Goal: Information Seeking & Learning: Learn about a topic

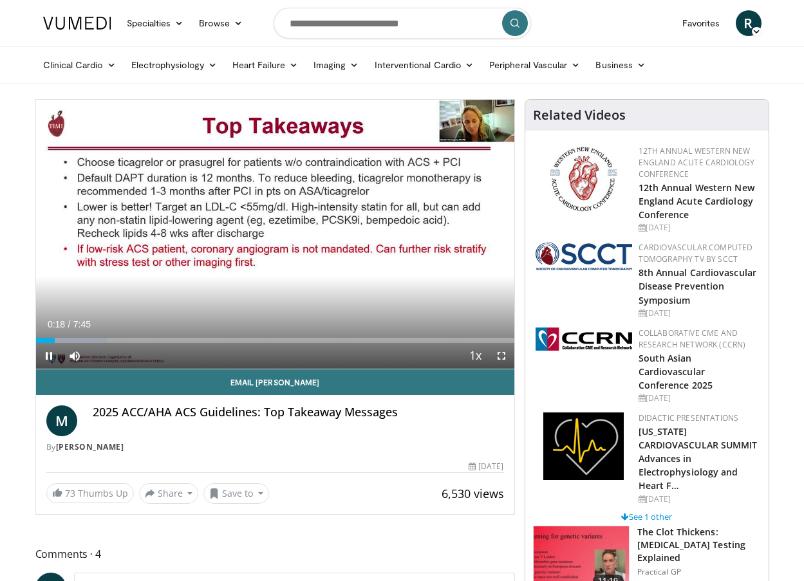
drag, startPoint x: 184, startPoint y: 268, endPoint x: 176, endPoint y: 439, distance: 170.8
click at [176, 439] on div "M 2025 ACC/AHA ACS Guidelines: Top Takeaway Messages By Michelle O'Donoghue" at bounding box center [275, 430] width 458 height 48
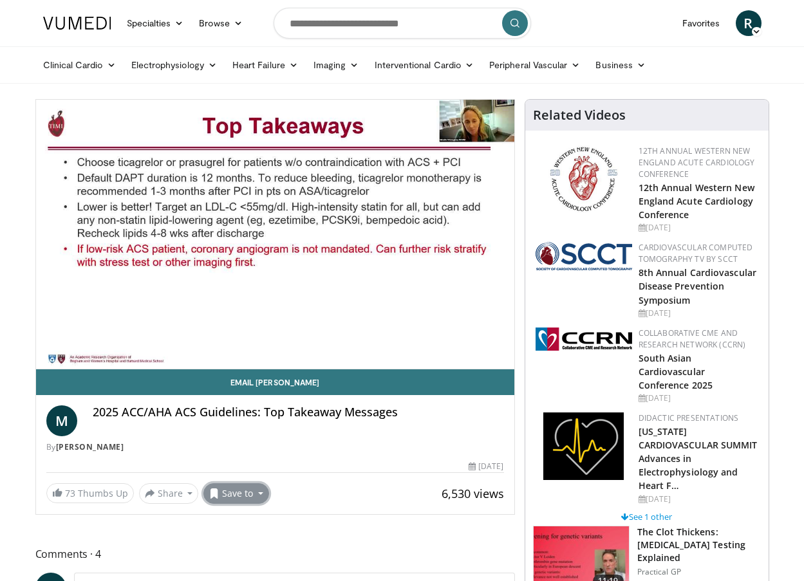
click at [241, 494] on button "Save to" at bounding box center [236, 493] width 66 height 21
click at [241, 526] on span "Add to Favorites" at bounding box center [258, 521] width 79 height 14
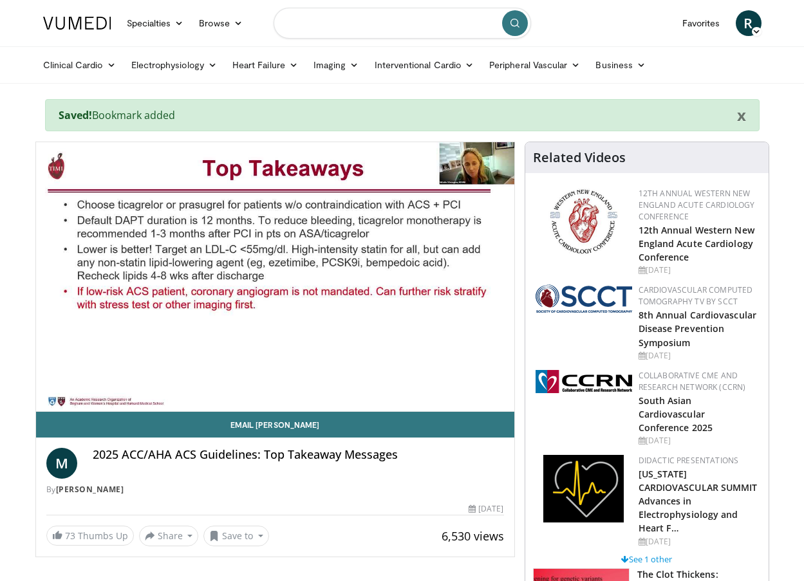
click at [414, 26] on input "Search topics, interventions" at bounding box center [402, 23] width 257 height 31
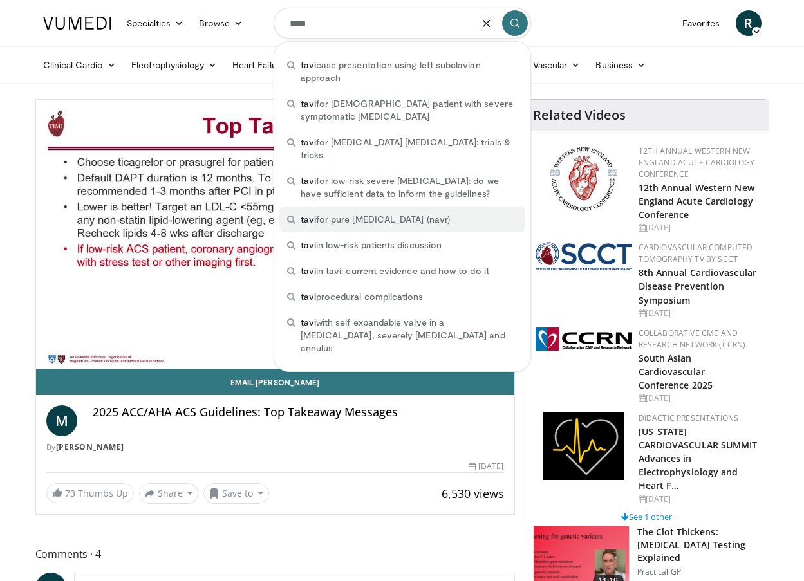
click at [398, 213] on span "tavi for pure aortic regurgitation (navr)" at bounding box center [375, 219] width 149 height 13
type input "**********"
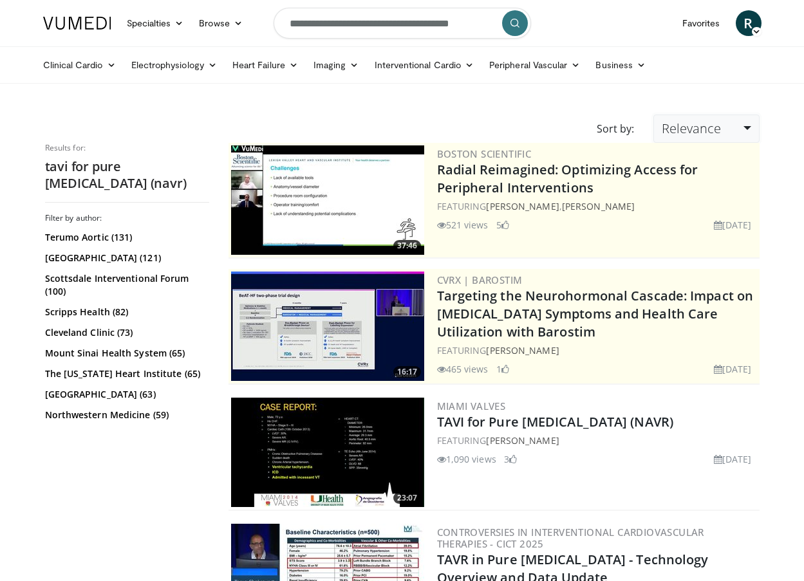
click at [723, 134] on link "Relevance" at bounding box center [706, 129] width 106 height 28
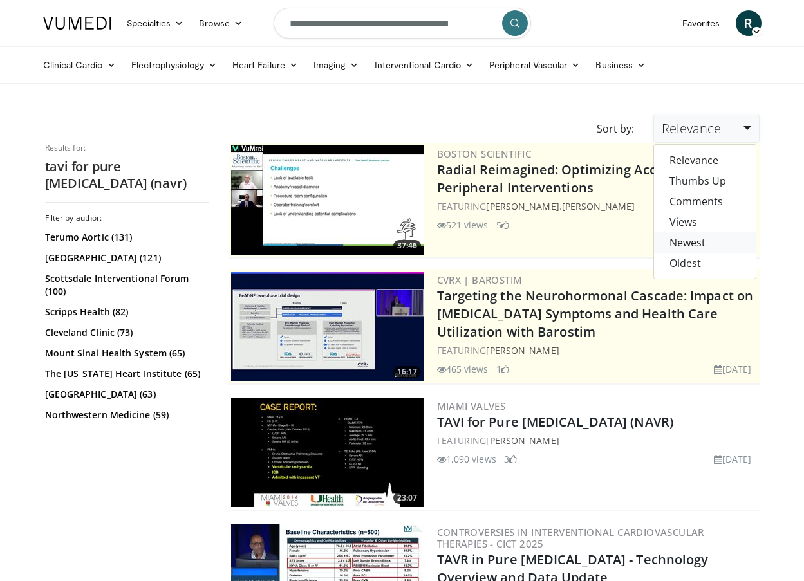
click at [700, 239] on link "Newest" at bounding box center [705, 242] width 102 height 21
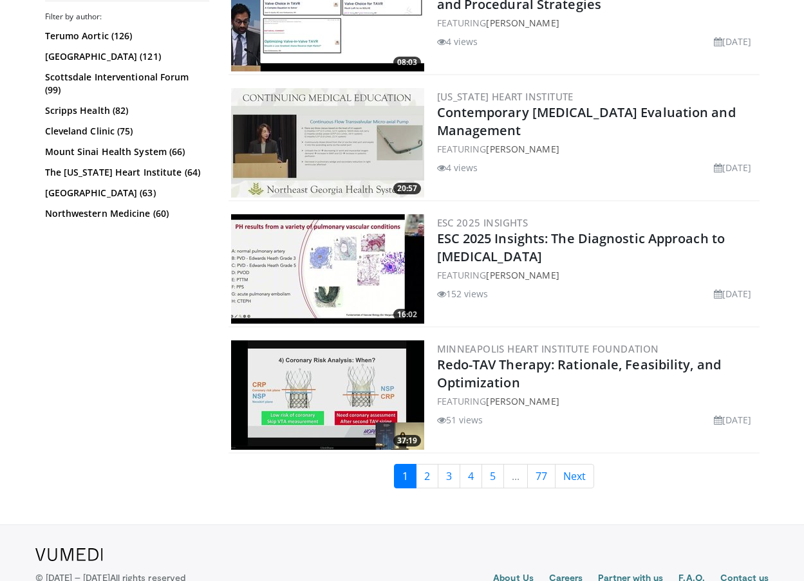
scroll to position [3086, 0]
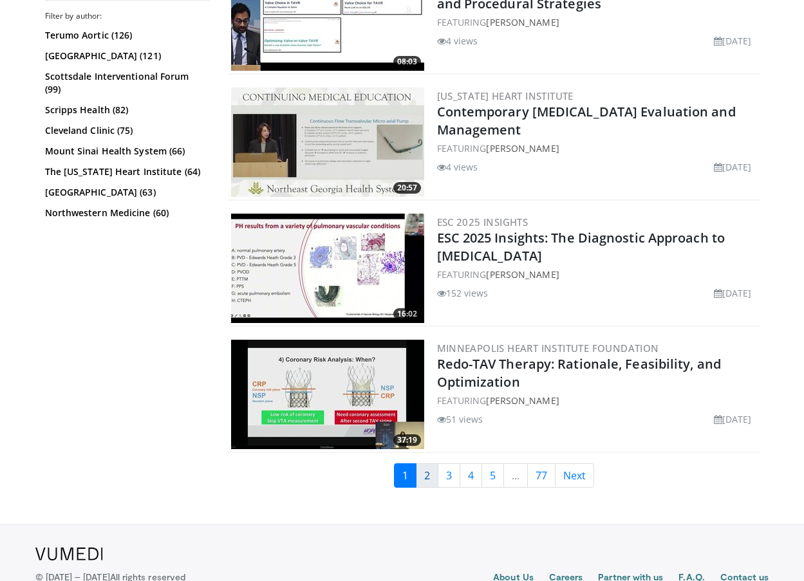
click at [433, 476] on link "2" at bounding box center [427, 475] width 23 height 24
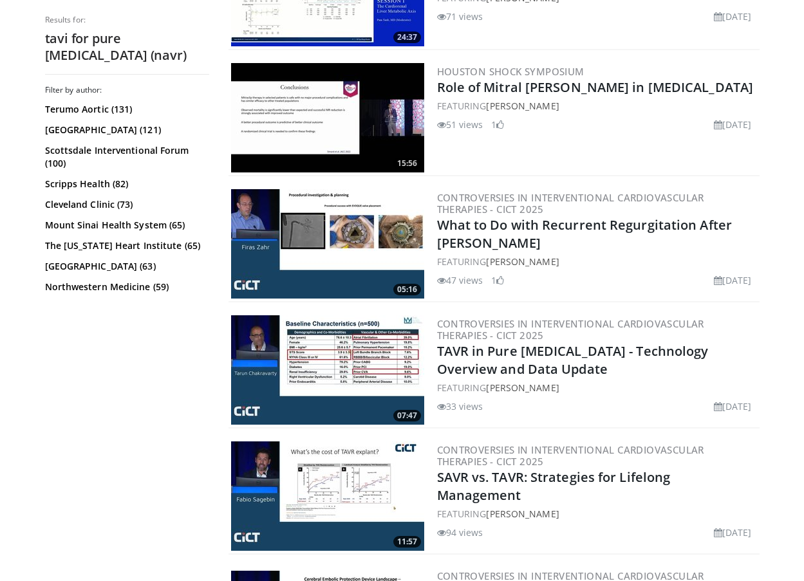
scroll to position [1093, 0]
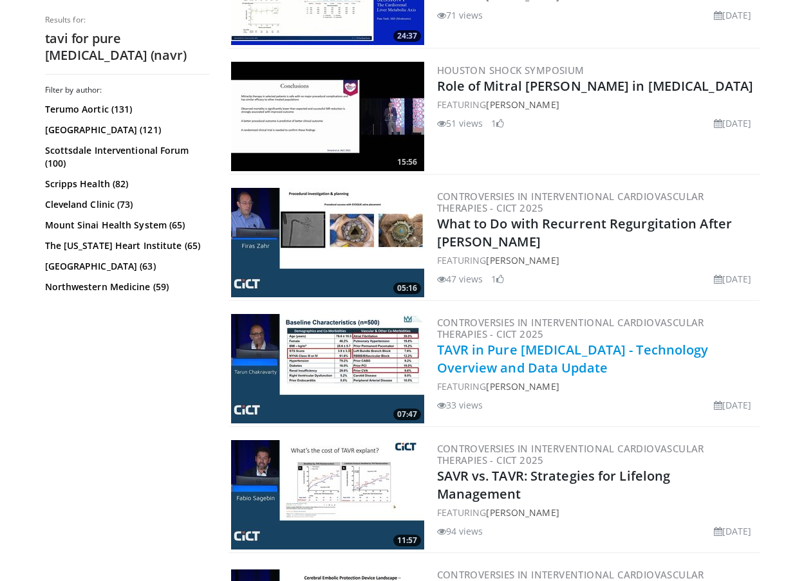
click at [471, 351] on link "TAVR in Pure Aortic Regurgitation - Technology Overview and Data Update" at bounding box center [573, 358] width 272 height 35
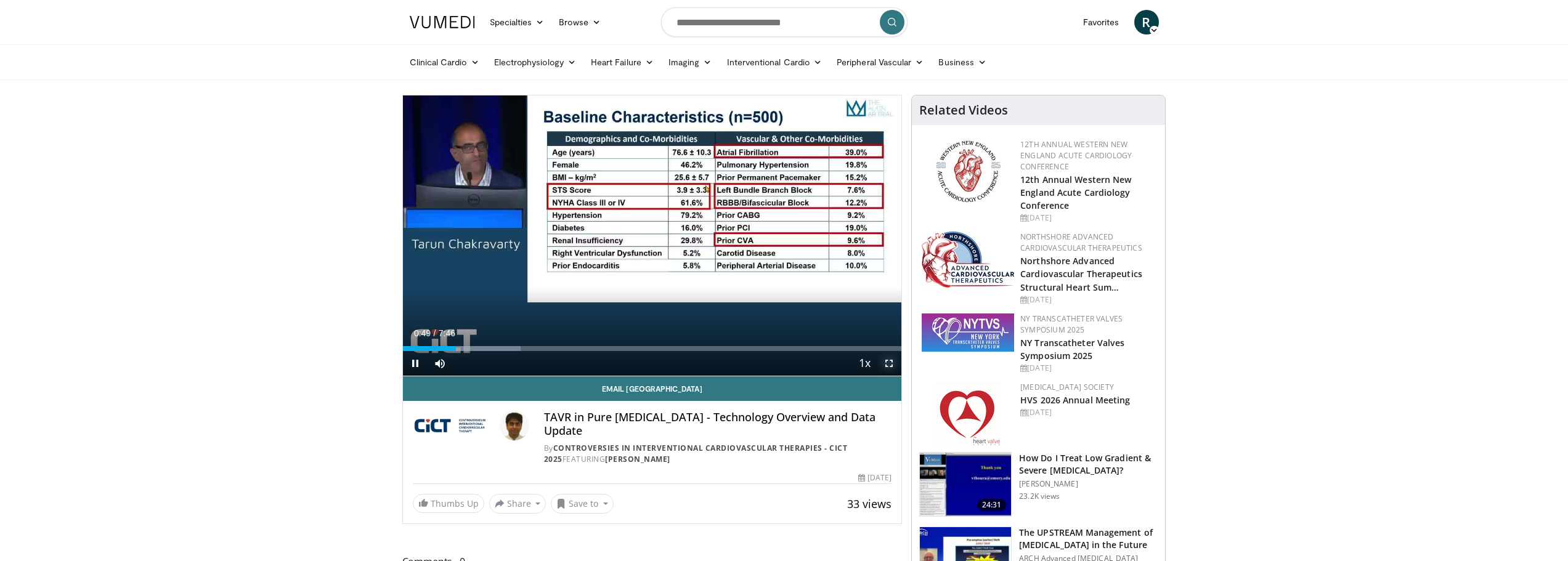
click at [769, 368] on span "Video Player" at bounding box center [889, 364] width 25 height 25
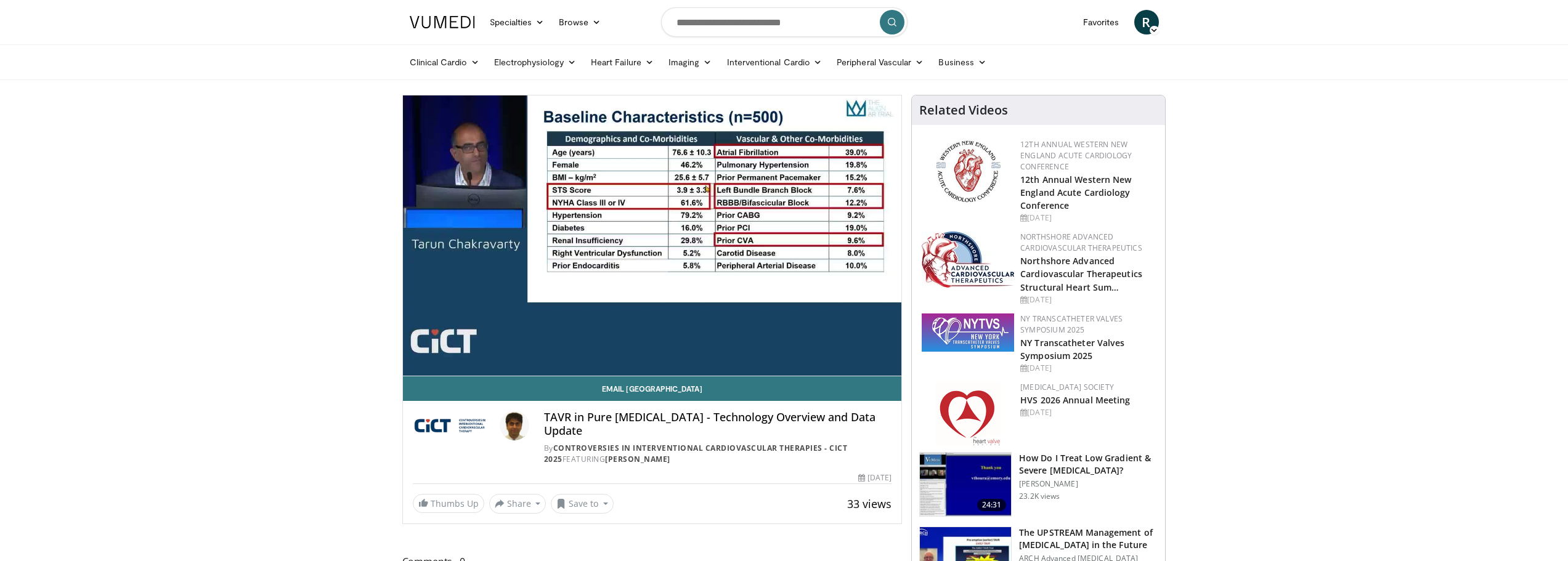
click at [402, 348] on div "**********" at bounding box center [652, 309] width 501 height 430
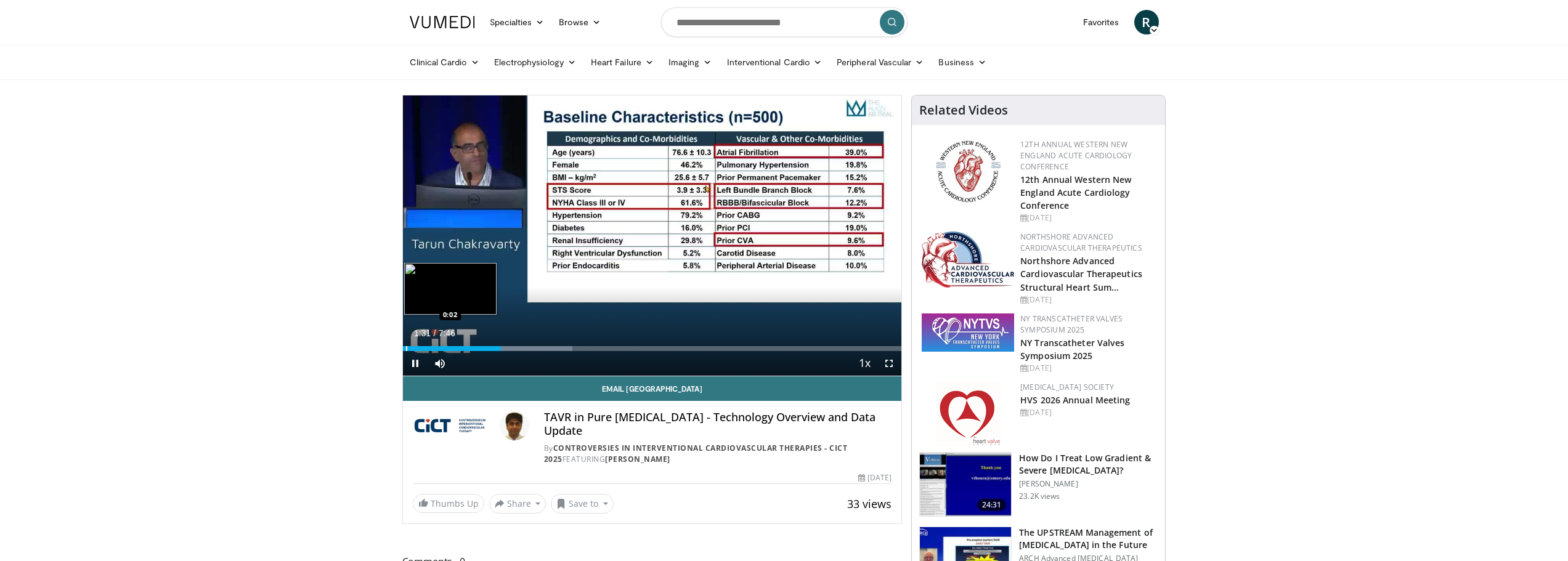
click at [406, 348] on div "Progress Bar" at bounding box center [406, 348] width 1 height 5
drag, startPoint x: 406, startPoint y: 348, endPoint x: 398, endPoint y: 352, distance: 8.9
click at [415, 364] on span "Video Player" at bounding box center [415, 364] width 25 height 25
drag, startPoint x: 404, startPoint y: 350, endPoint x: 395, endPoint y: 350, distance: 9.0
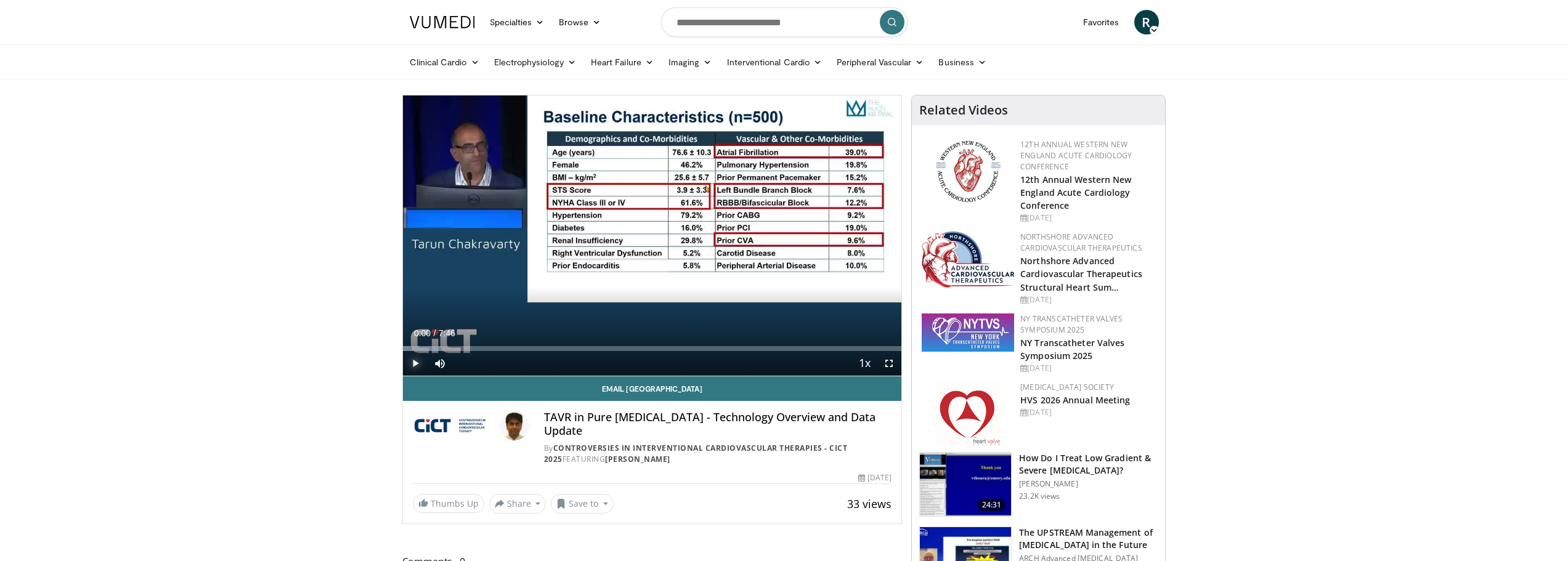
click at [769, 361] on span "Video Player" at bounding box center [889, 364] width 25 height 25
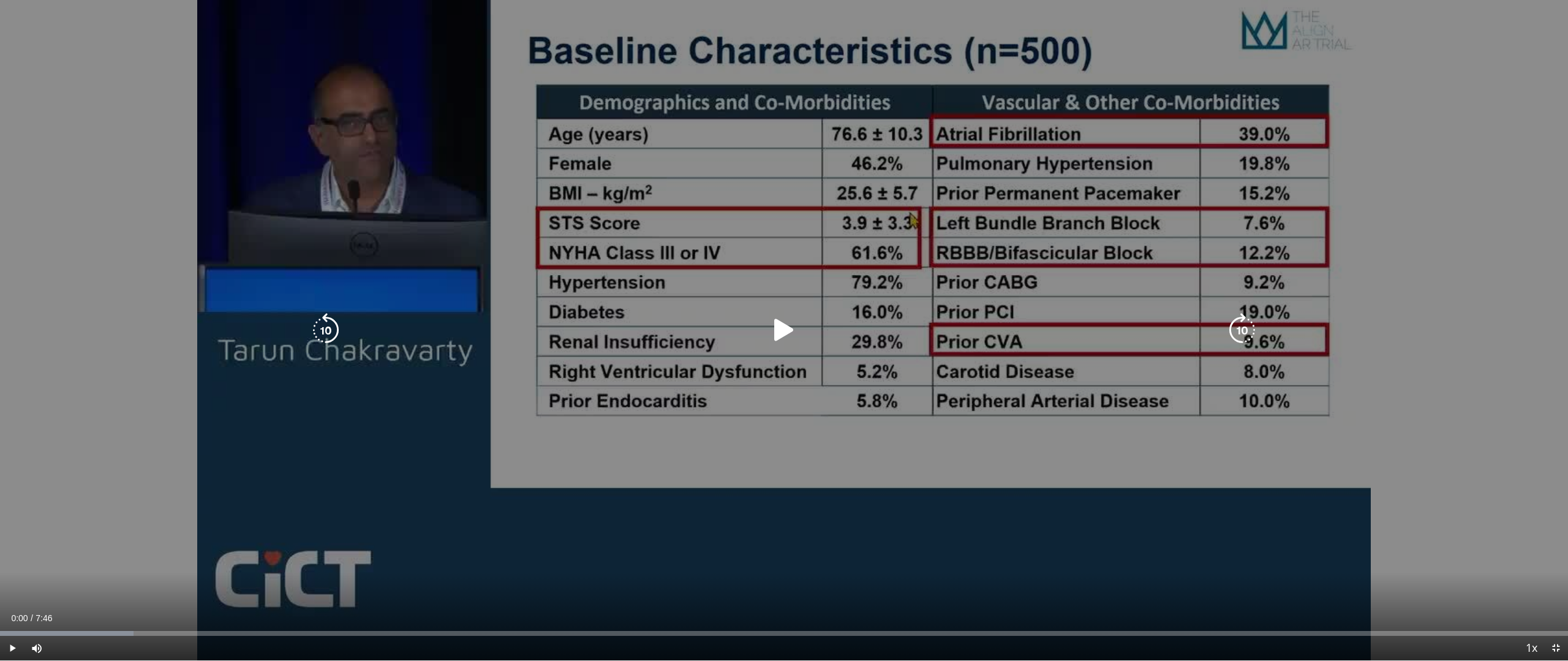
click at [764, 325] on icon "Video Player" at bounding box center [784, 330] width 34 height 34
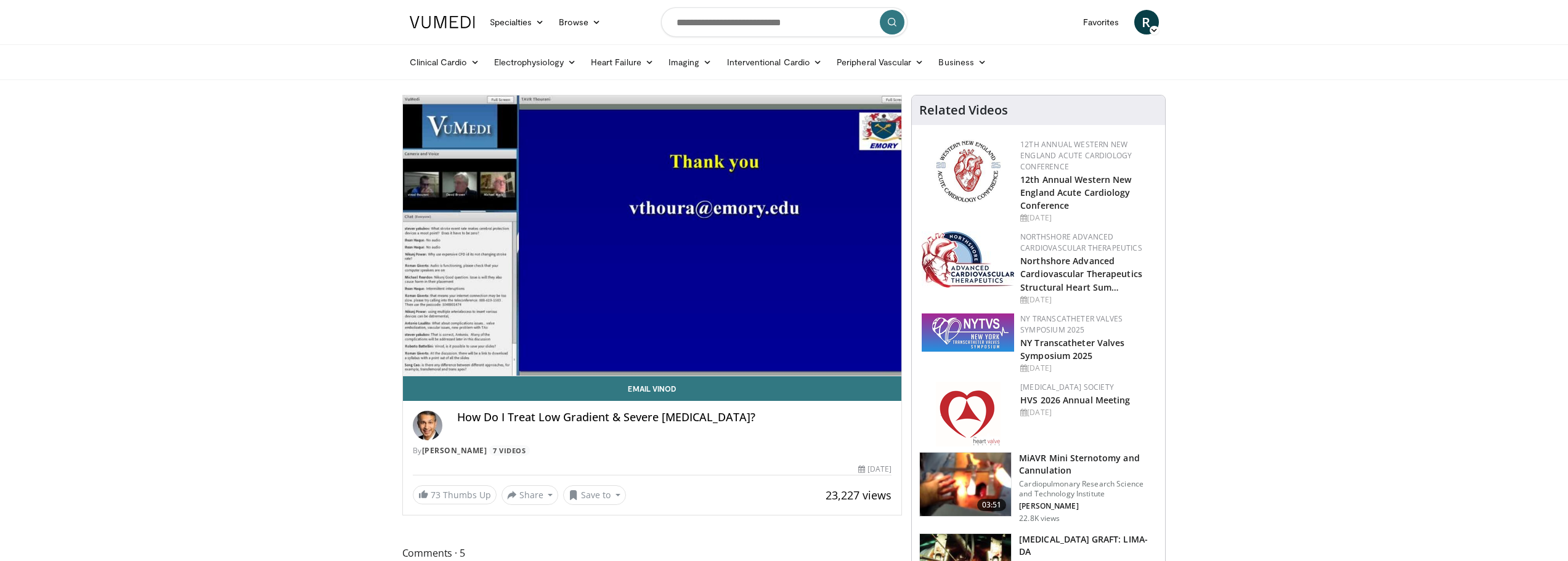
click at [430, 34] on link at bounding box center [442, 22] width 80 height 34
